Goal: Information Seeking & Learning: Learn about a topic

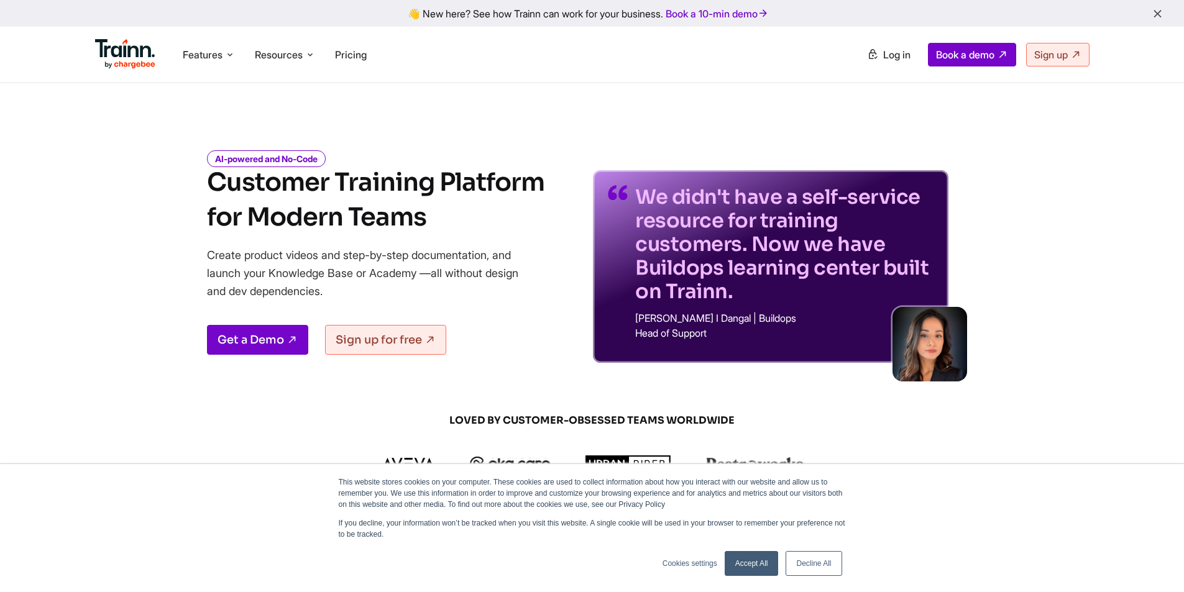
click at [754, 567] on link "Accept All" at bounding box center [752, 563] width 54 height 25
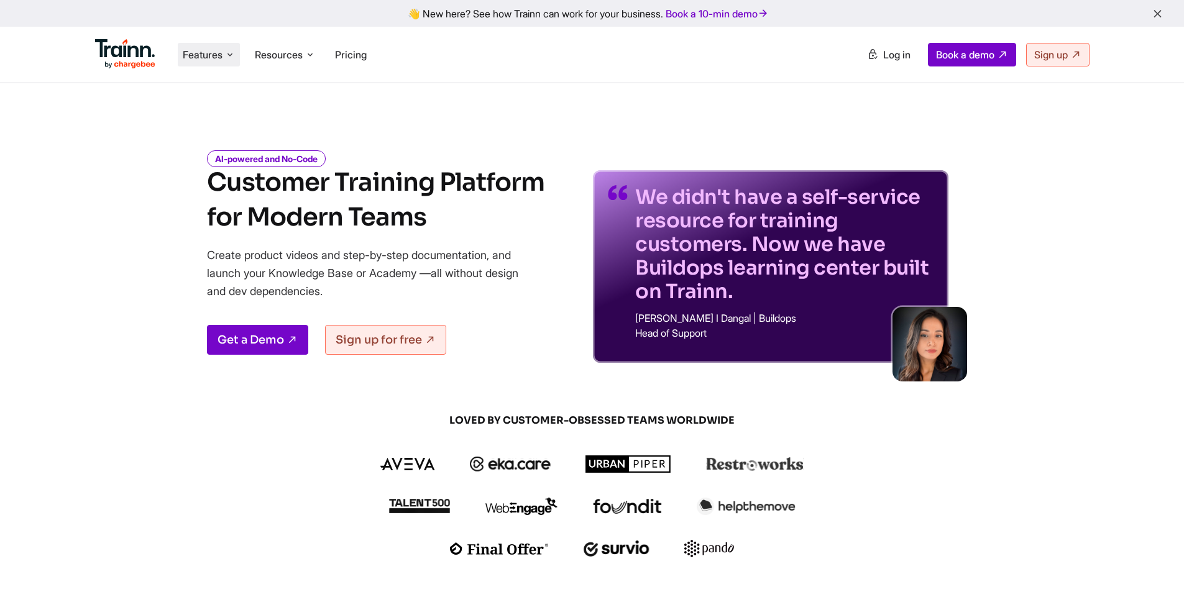
click at [224, 62] on li "Features Product Videos Create product & how-to videos in multiple languages. G…" at bounding box center [209, 55] width 62 height 24
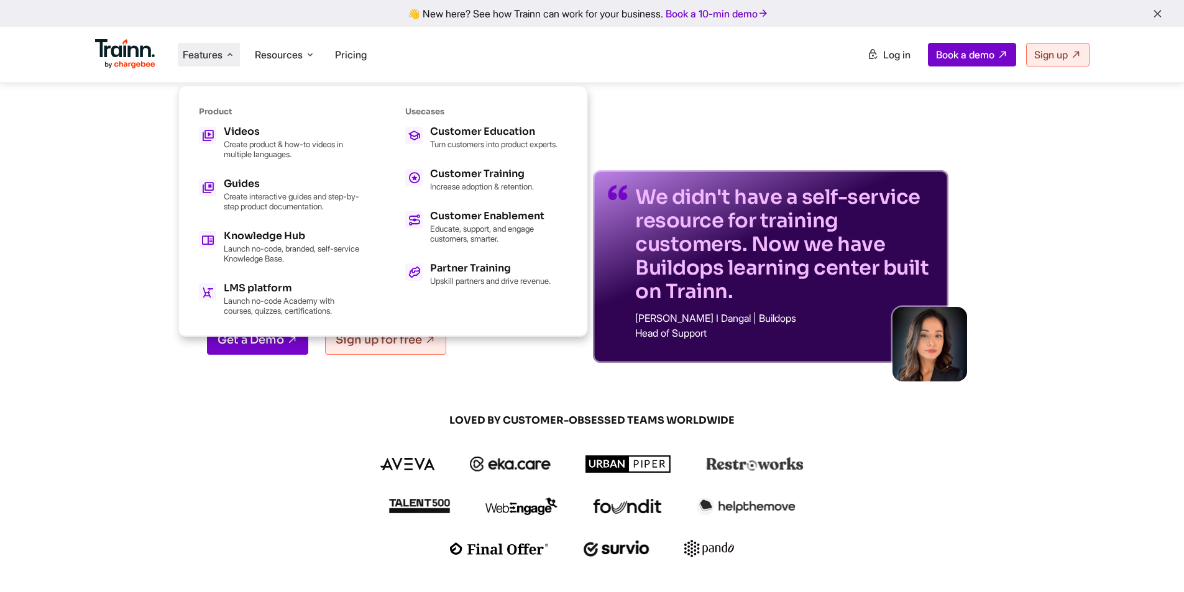
click at [126, 60] on img at bounding box center [125, 54] width 61 height 30
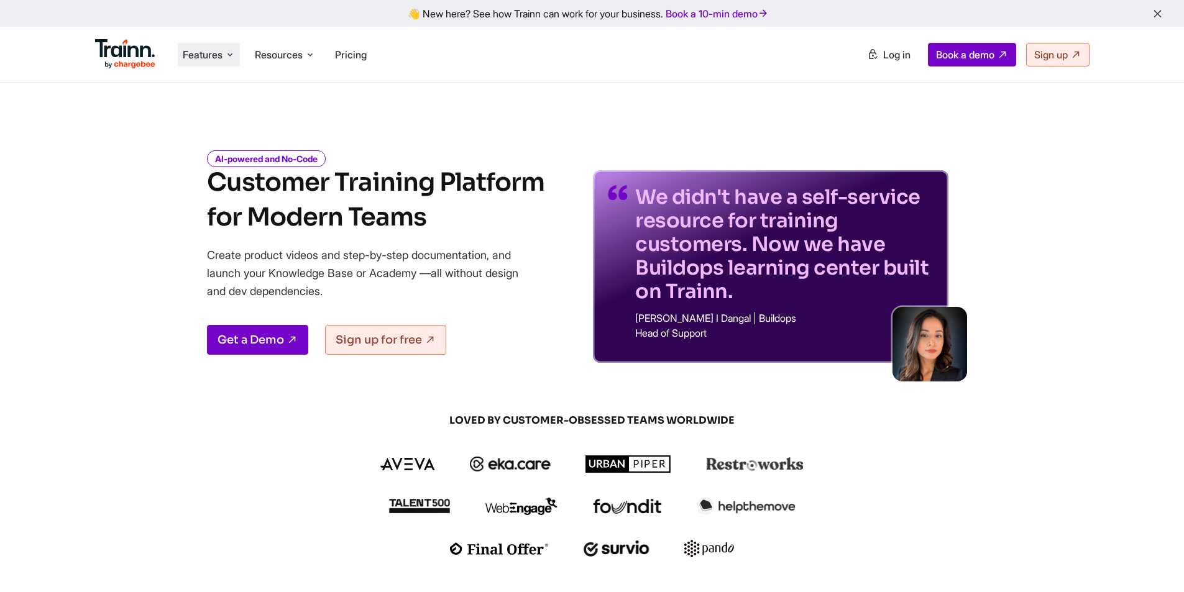
click at [219, 51] on span "Features" at bounding box center [203, 55] width 40 height 14
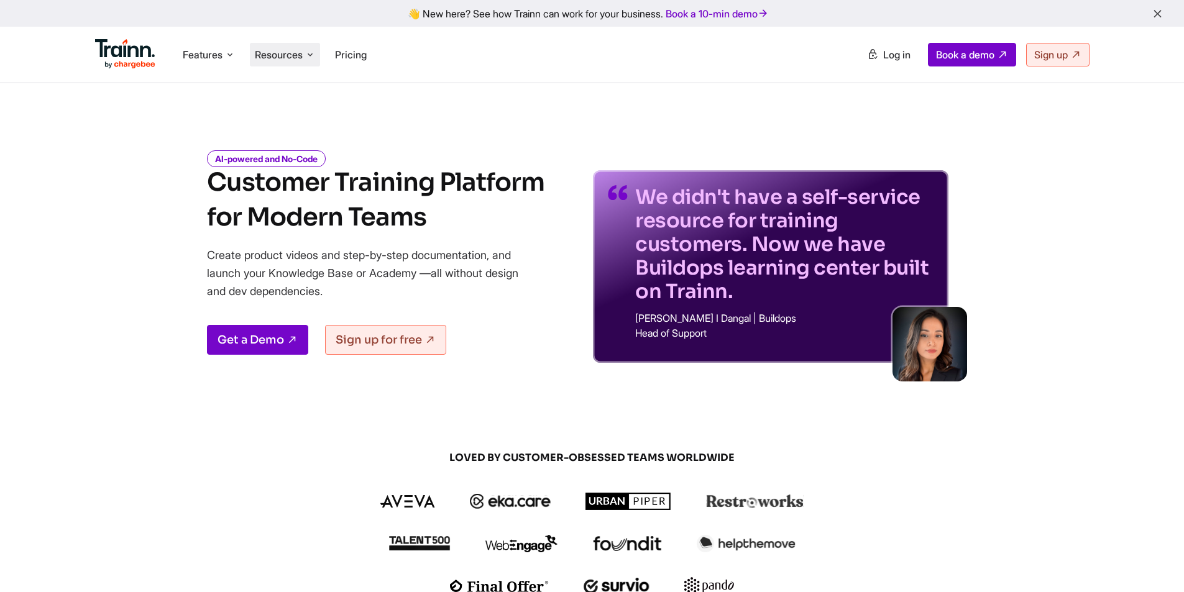
click at [300, 58] on span "Resources" at bounding box center [279, 55] width 48 height 14
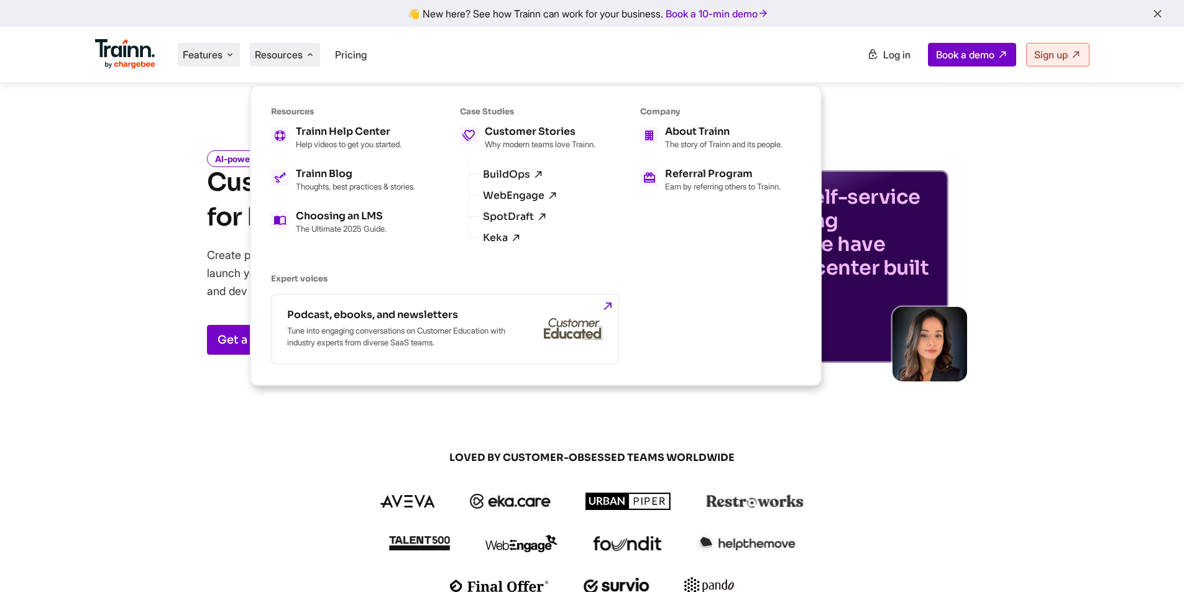
click at [215, 55] on span "Features" at bounding box center [203, 55] width 40 height 14
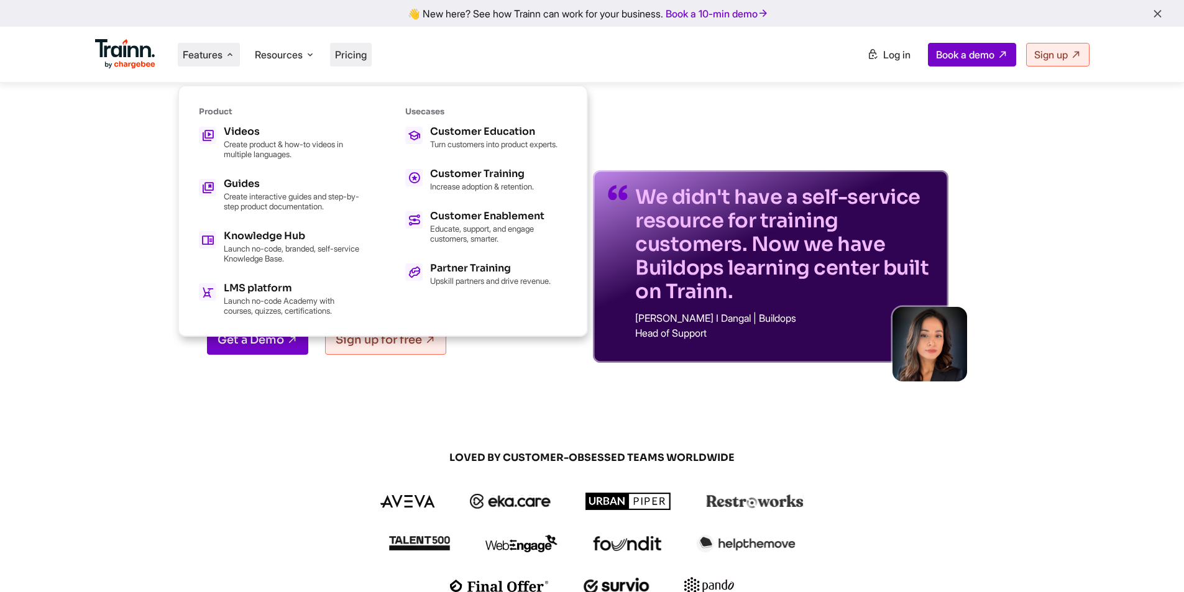
click at [359, 50] on span "Pricing" at bounding box center [351, 54] width 32 height 12
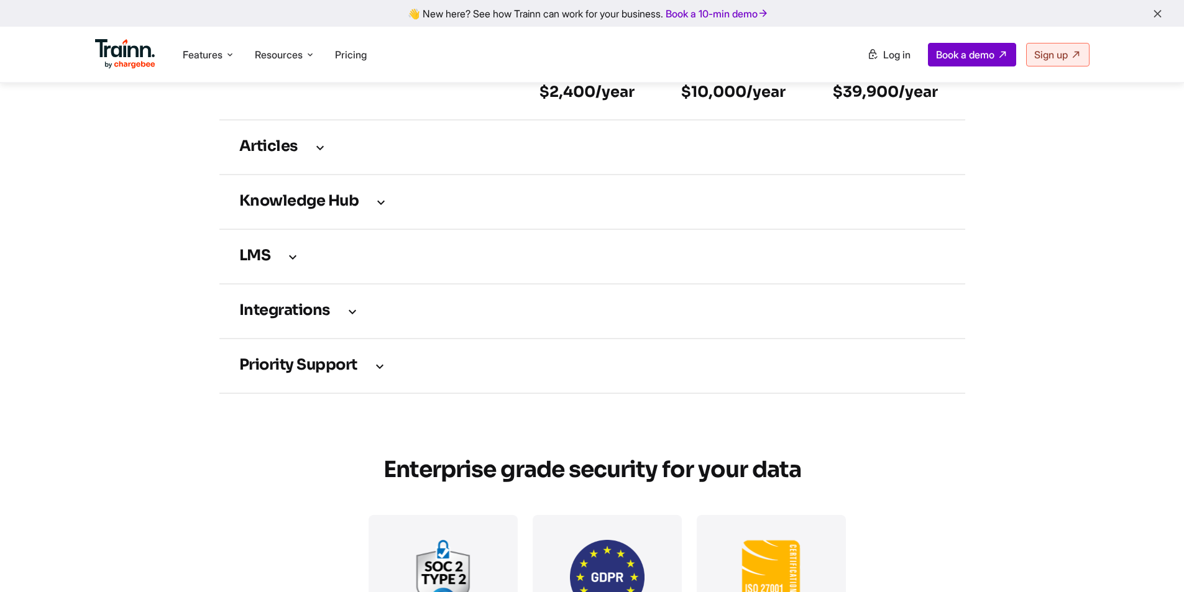
scroll to position [1802, 0]
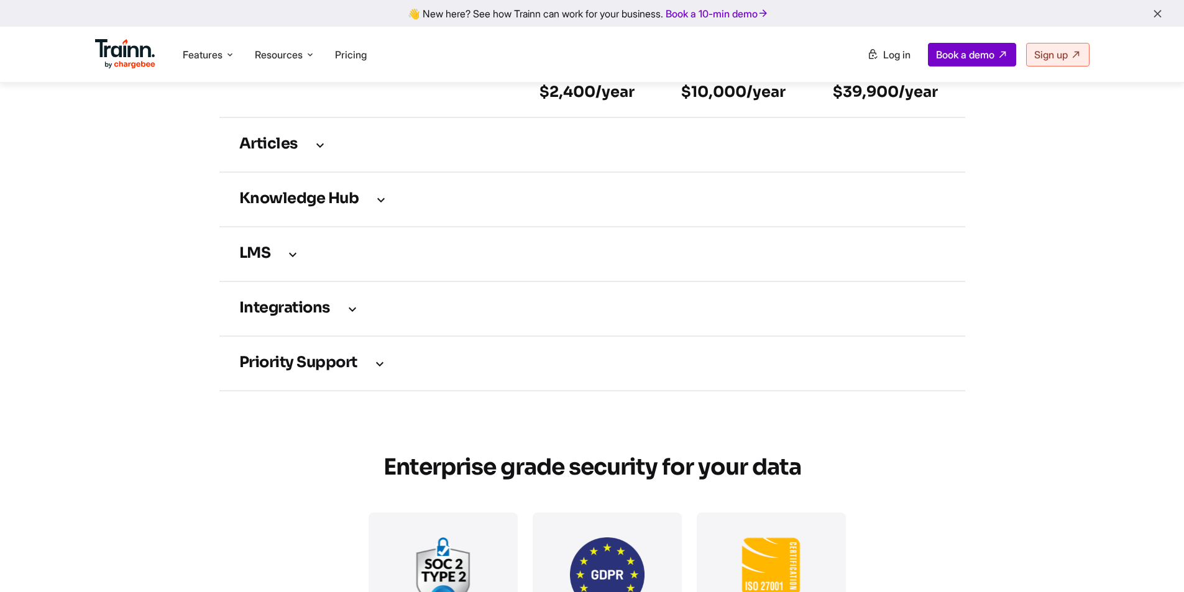
click at [303, 261] on h3 "LMS" at bounding box center [592, 254] width 706 height 14
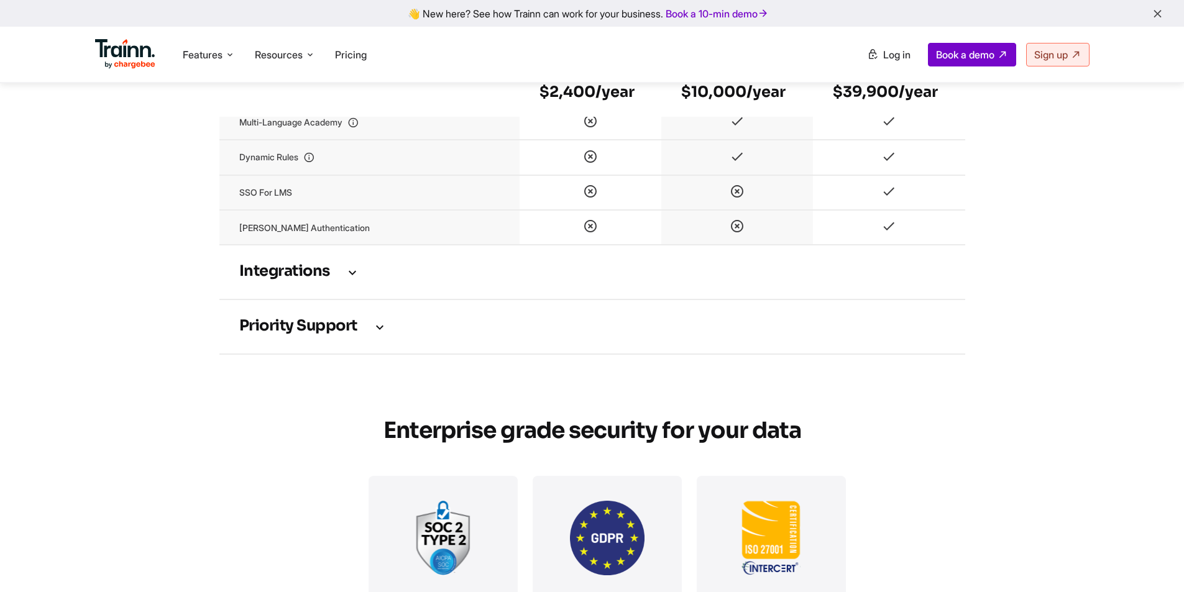
scroll to position [2237, 0]
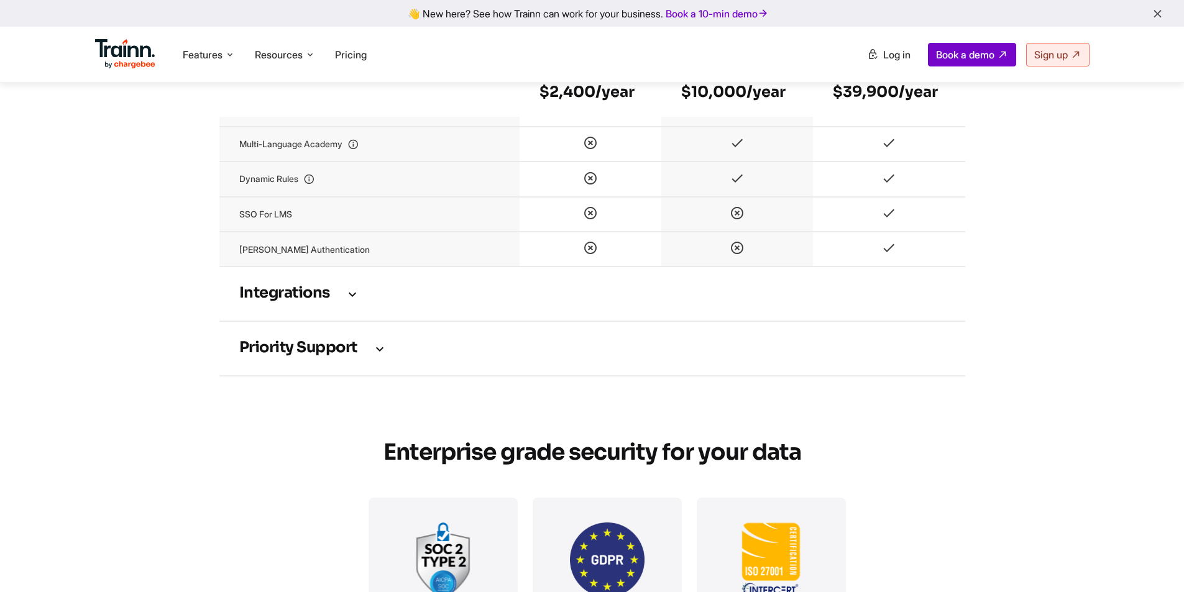
click at [337, 300] on h3 "Integrations" at bounding box center [592, 294] width 706 height 14
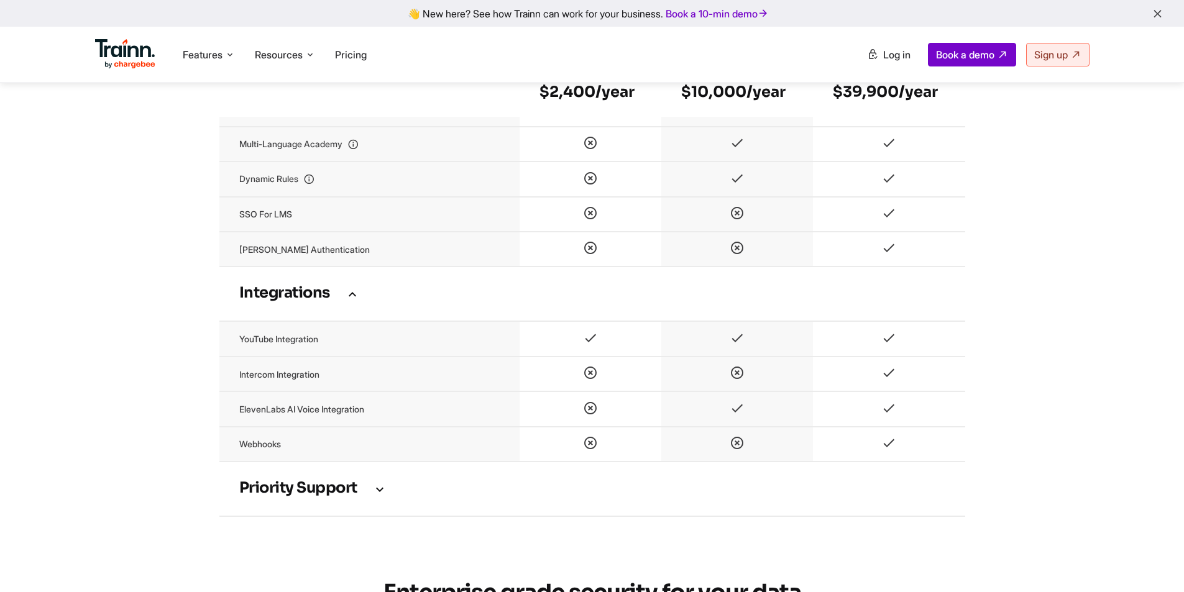
click at [349, 496] on h3 "Priority support" at bounding box center [592, 489] width 706 height 14
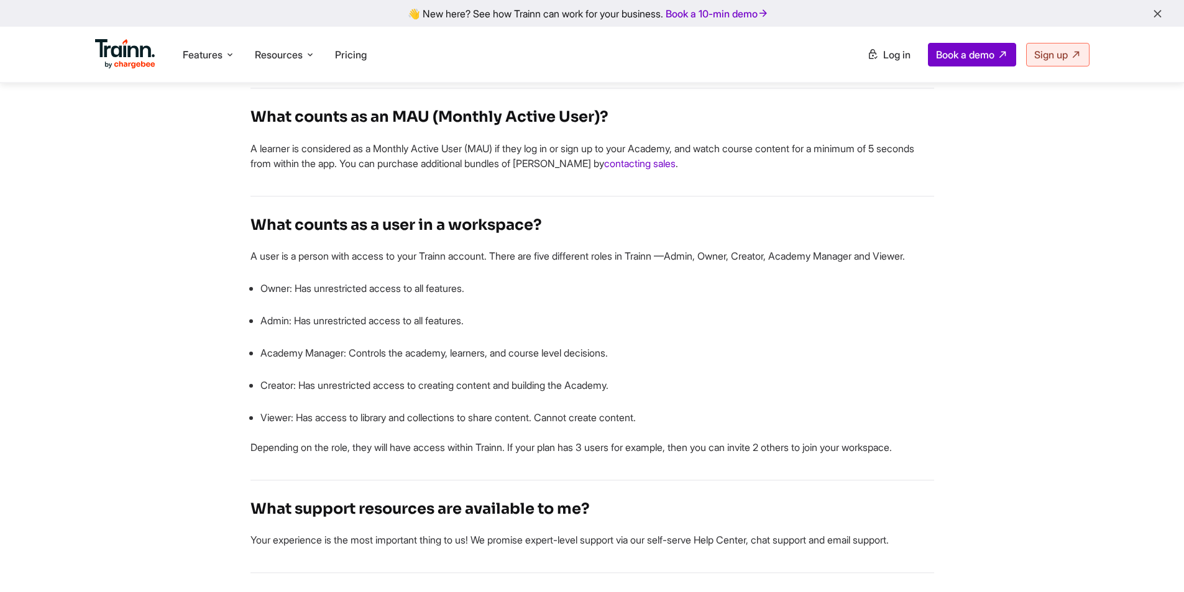
scroll to position [3791, 0]
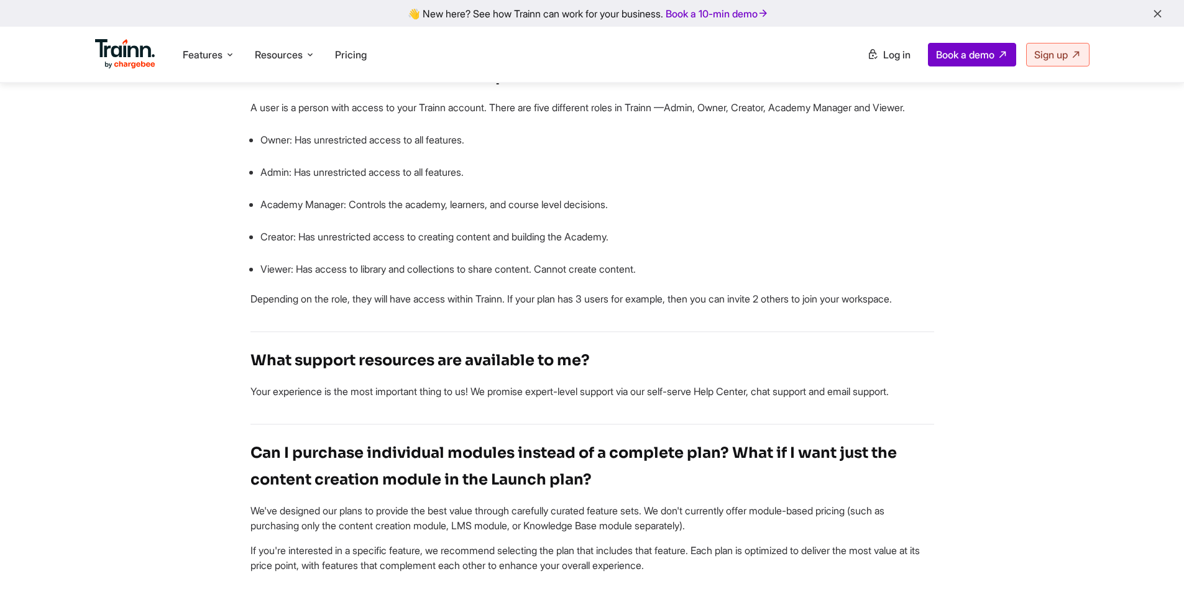
click at [121, 45] on img at bounding box center [125, 54] width 61 height 30
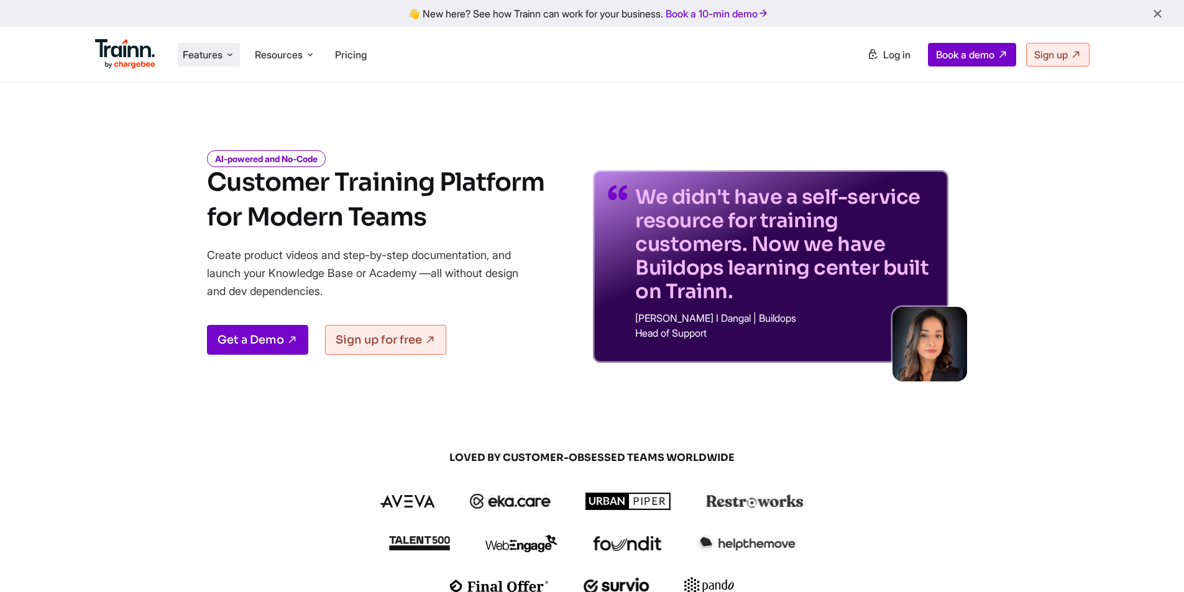
click at [203, 56] on span "Features" at bounding box center [203, 55] width 40 height 14
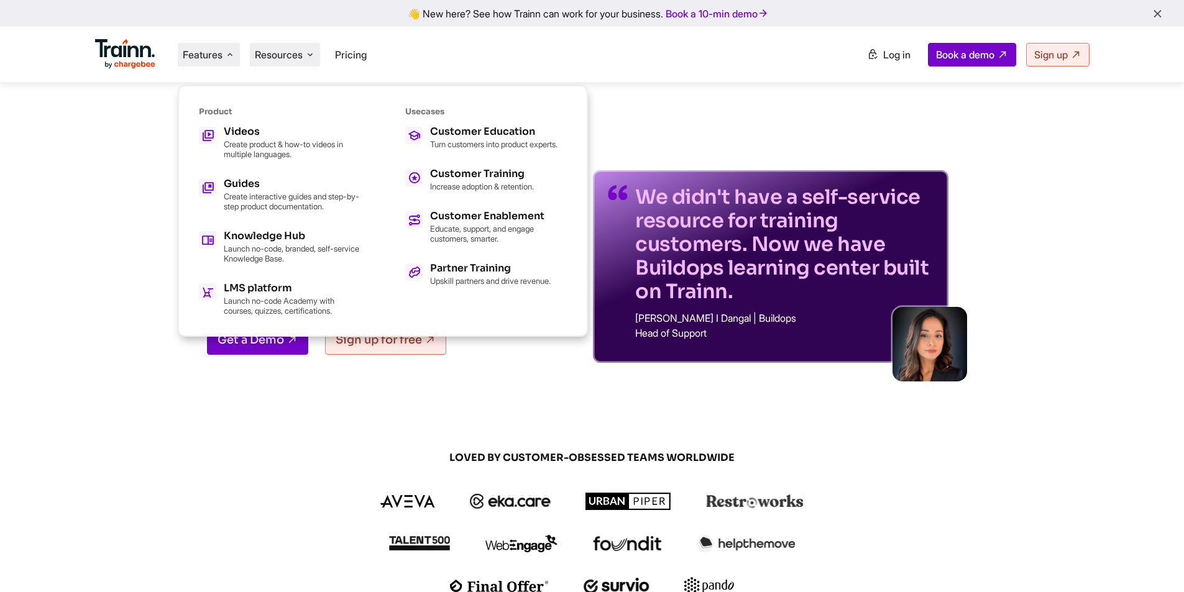
click at [282, 58] on span "Resources" at bounding box center [279, 55] width 48 height 14
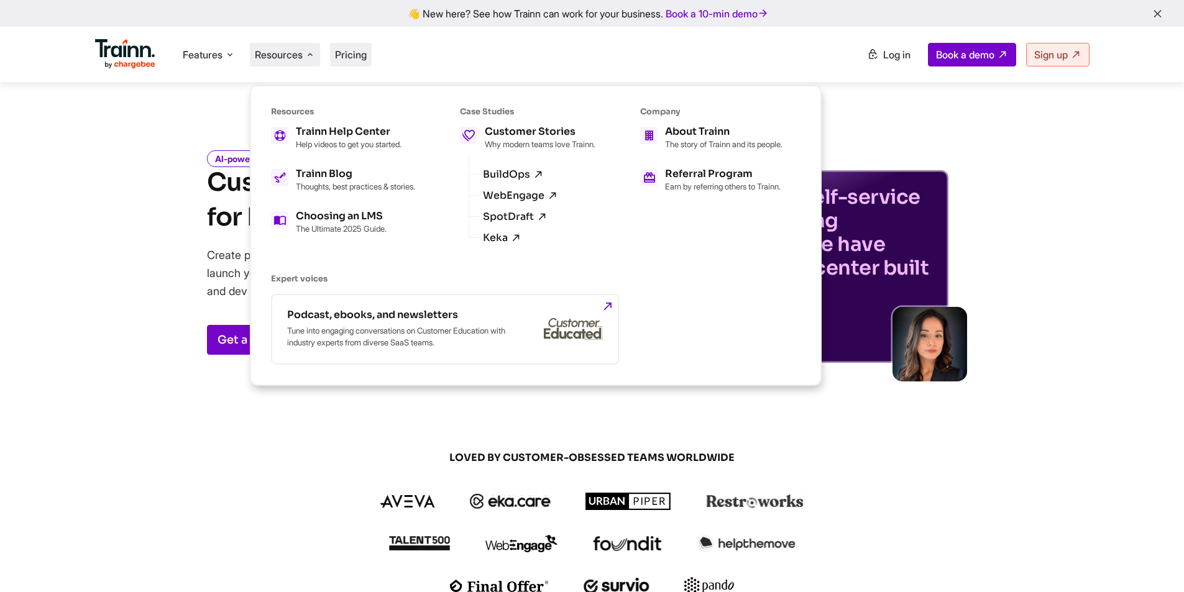
click at [357, 63] on li "Pricing" at bounding box center [351, 55] width 42 height 24
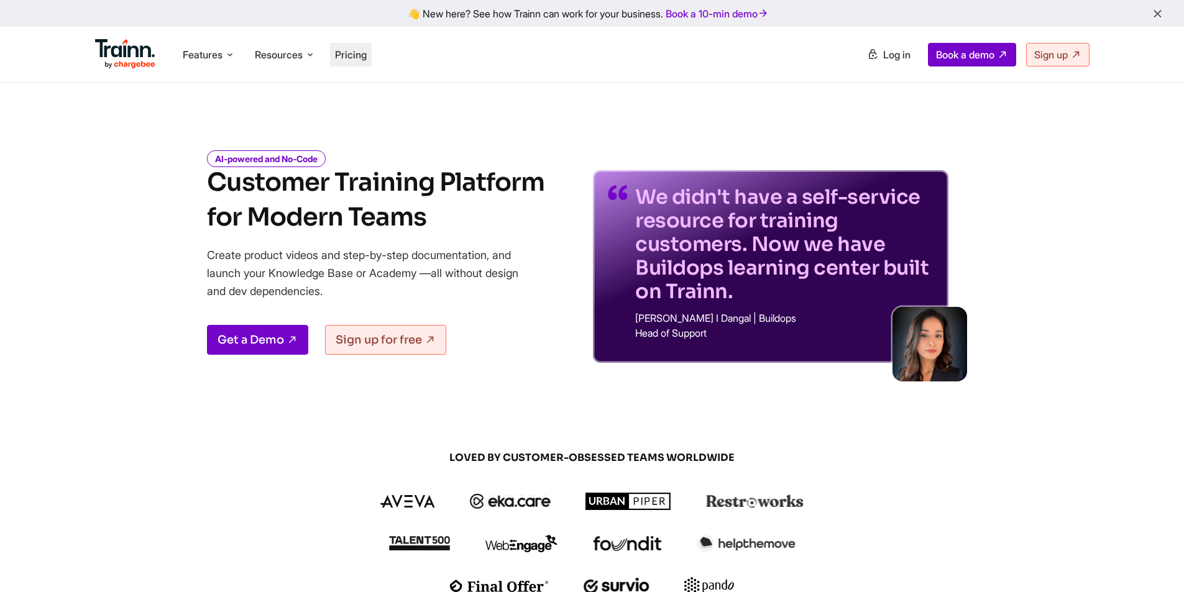
click at [352, 55] on span "Pricing" at bounding box center [351, 54] width 32 height 12
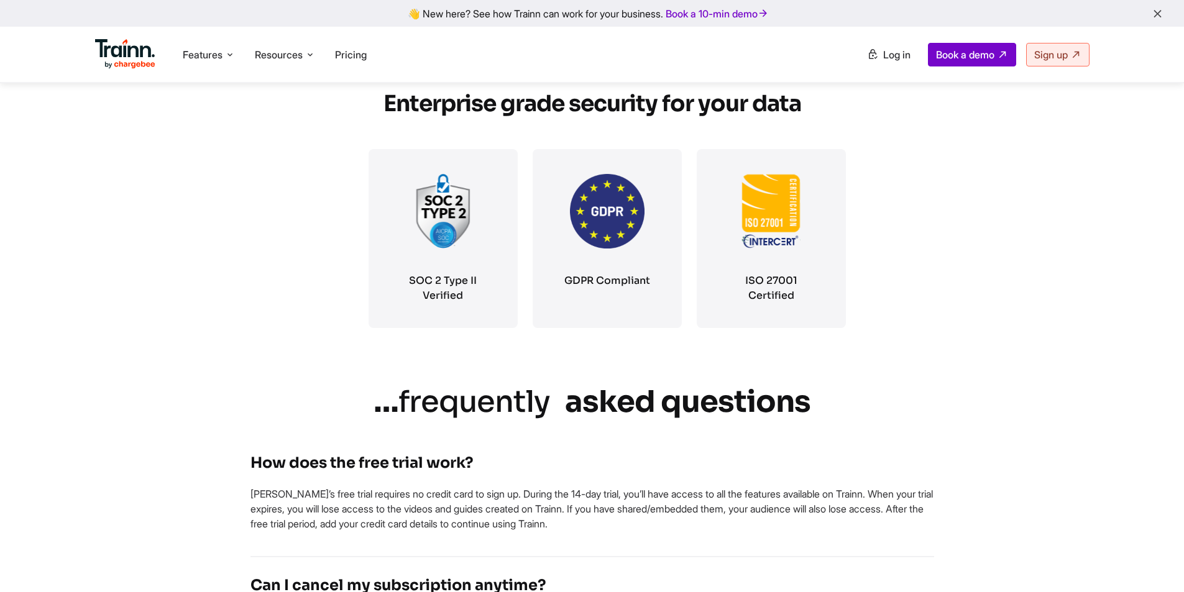
scroll to position [2175, 0]
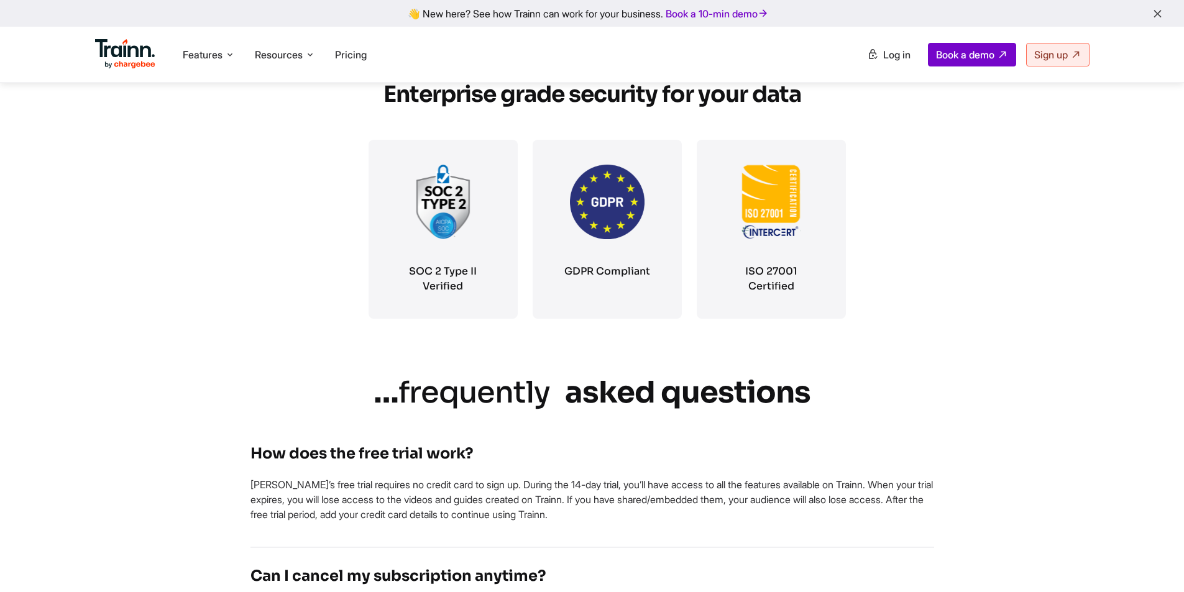
drag, startPoint x: 1060, startPoint y: 286, endPoint x: 979, endPoint y: 96, distance: 205.8
